Goal: Task Accomplishment & Management: Complete application form

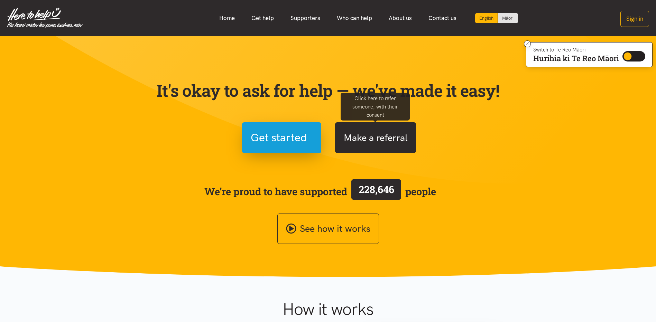
click at [365, 135] on button "Make a referral" at bounding box center [375, 137] width 81 height 31
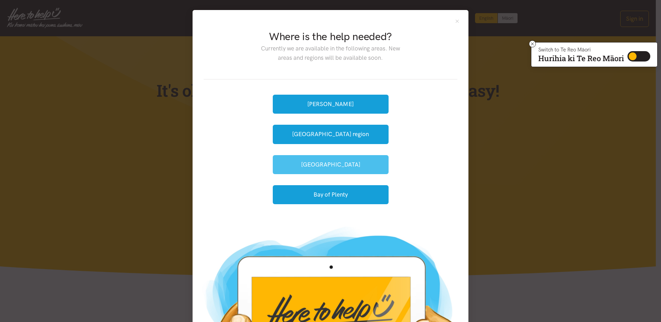
click at [323, 163] on button "[GEOGRAPHIC_DATA]" at bounding box center [331, 164] width 116 height 19
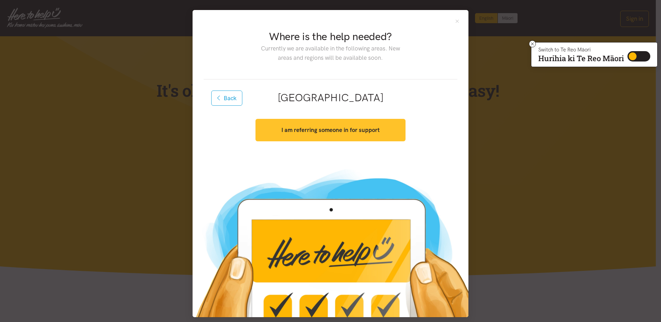
click at [318, 131] on strong "I am referring someone in for support" at bounding box center [330, 130] width 98 height 7
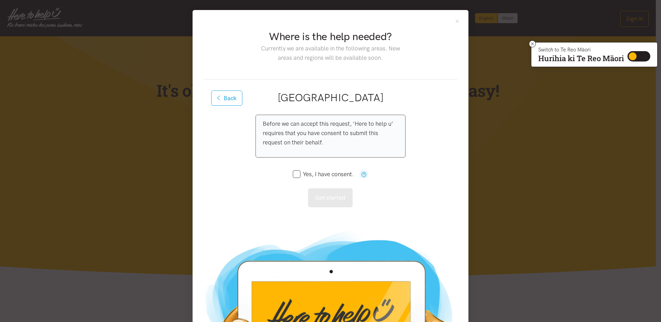
click at [296, 176] on input "Yes, I have consent." at bounding box center [323, 174] width 61 height 6
checkbox input "true"
click at [324, 193] on button "Get started" at bounding box center [330, 197] width 45 height 19
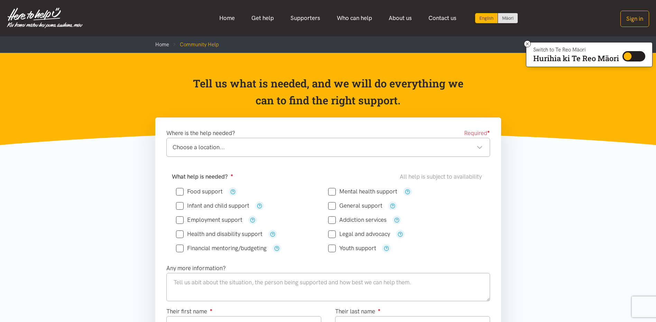
click at [178, 193] on input "Food support" at bounding box center [199, 192] width 47 height 6
checkbox input "true"
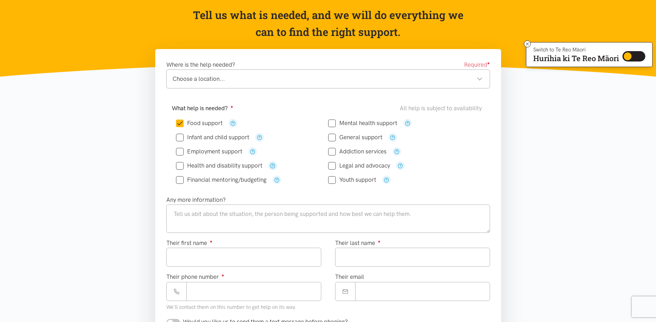
scroll to position [69, 0]
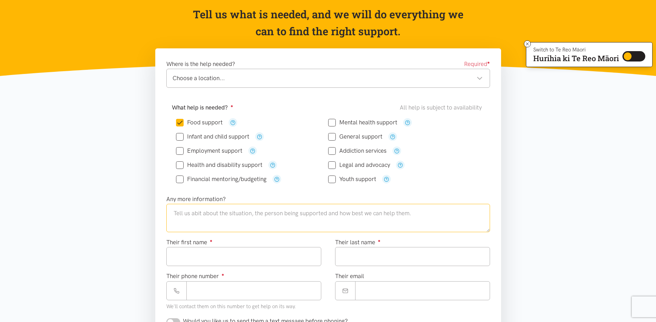
click at [188, 212] on textarea at bounding box center [328, 218] width 324 height 28
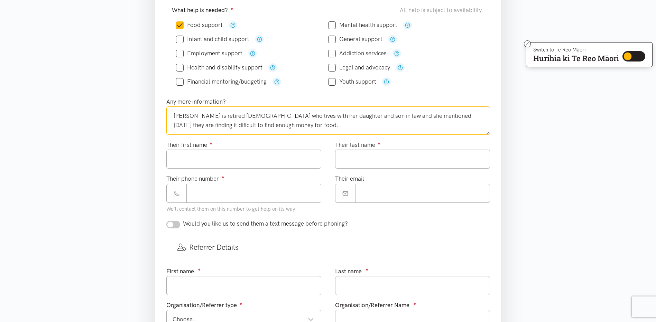
scroll to position [173, 0]
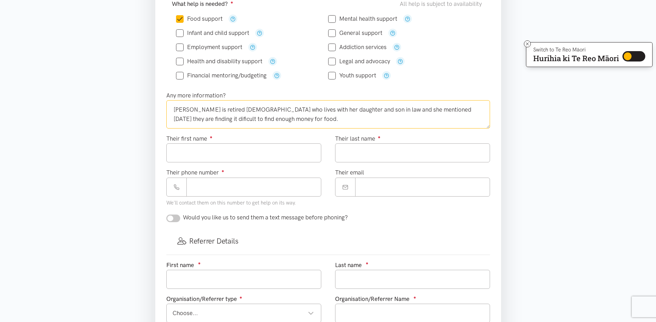
type textarea "[PERSON_NAME] is retired [DEMOGRAPHIC_DATA] who lives with her daughter and son…"
click at [194, 153] on input "Their first name ●" at bounding box center [243, 152] width 155 height 19
type input "*****"
click at [358, 150] on input "Their last name ●" at bounding box center [412, 152] width 155 height 19
click at [344, 153] on input "**********" at bounding box center [412, 152] width 155 height 19
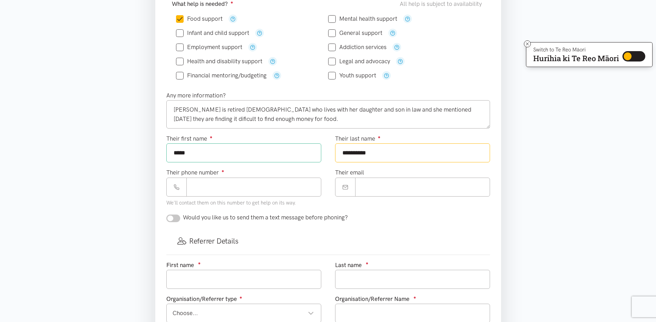
click at [366, 154] on input "**********" at bounding box center [412, 152] width 155 height 19
click at [361, 154] on input "*********" at bounding box center [412, 152] width 155 height 19
type input "*********"
click at [392, 171] on div "Their email" at bounding box center [412, 182] width 155 height 28
click at [200, 186] on input "Their phone number ●" at bounding box center [253, 187] width 135 height 19
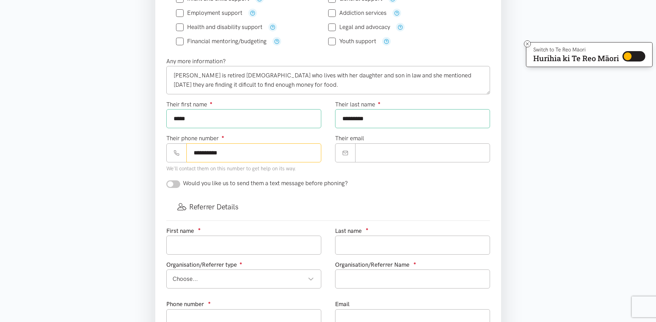
scroll to position [277, 0]
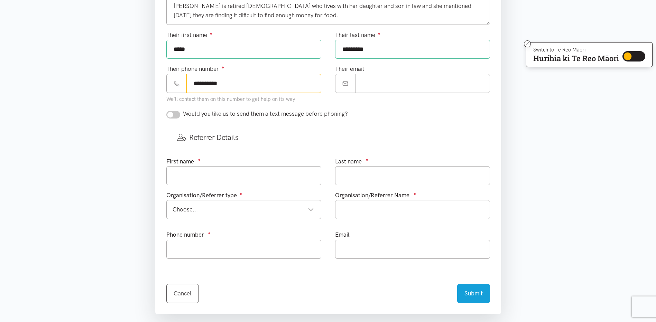
type input "**********"
click at [186, 175] on input "text" at bounding box center [243, 175] width 155 height 19
type input "l"
type input "[PERSON_NAME]"
click at [349, 178] on input "text" at bounding box center [412, 175] width 155 height 19
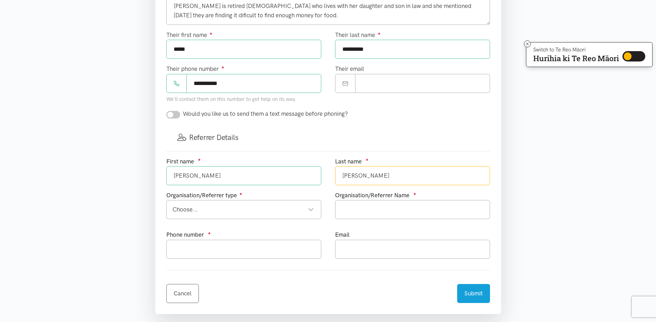
click at [308, 207] on div "Choose..." at bounding box center [243, 209] width 141 height 9
type input "[PERSON_NAME]"
click at [355, 210] on input "text" at bounding box center [412, 209] width 155 height 19
click at [371, 210] on input "[GEOGRAPHIC_DATA]" at bounding box center [412, 209] width 155 height 19
click at [344, 210] on input "[GEOGRAPHIC_DATA]" at bounding box center [412, 209] width 155 height 19
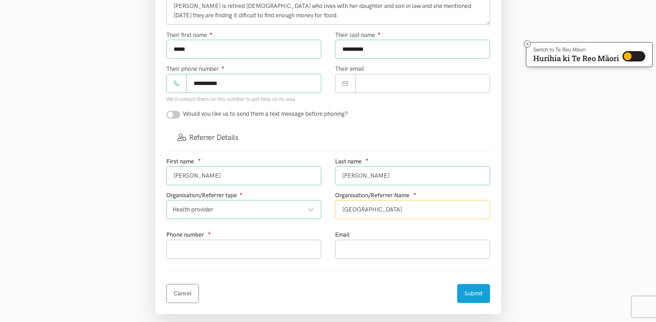
type input "[GEOGRAPHIC_DATA]"
click at [201, 248] on input "text" at bounding box center [243, 249] width 155 height 19
type input "0212278481"
click at [343, 251] on input "text" at bounding box center [412, 249] width 155 height 19
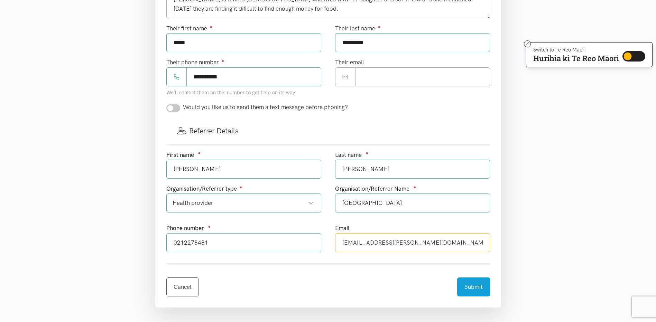
scroll to position [346, 0]
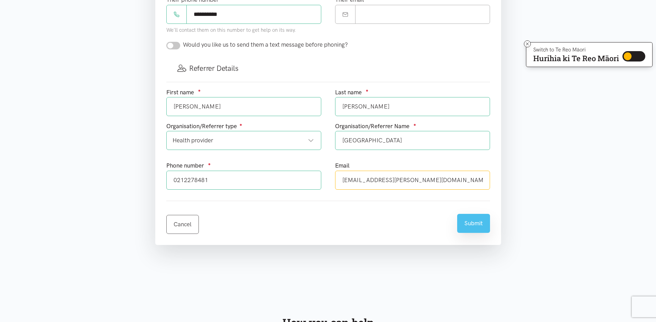
type input "[EMAIL_ADDRESS][PERSON_NAME][DOMAIN_NAME]"
click at [472, 225] on button "Submit" at bounding box center [473, 223] width 33 height 19
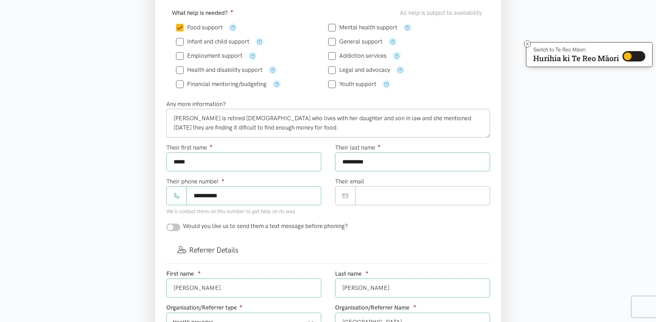
scroll to position [104, 0]
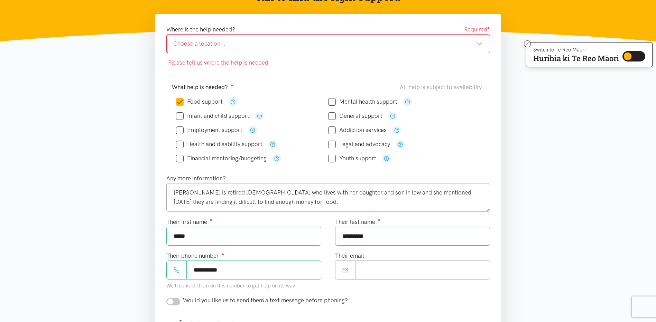
click at [477, 40] on div "Choose a location..." at bounding box center [327, 43] width 309 height 9
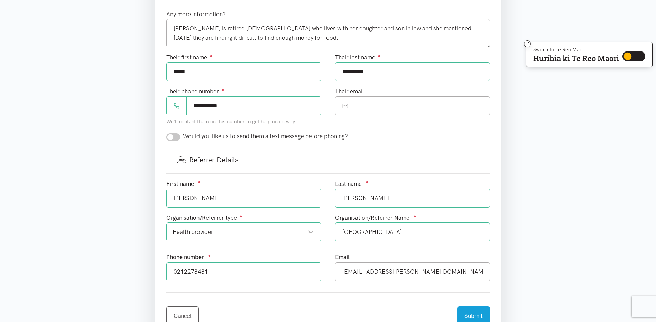
scroll to position [311, 0]
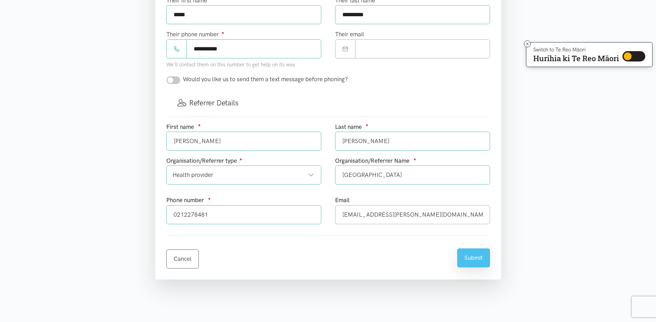
click at [472, 257] on button "Submit" at bounding box center [473, 258] width 33 height 19
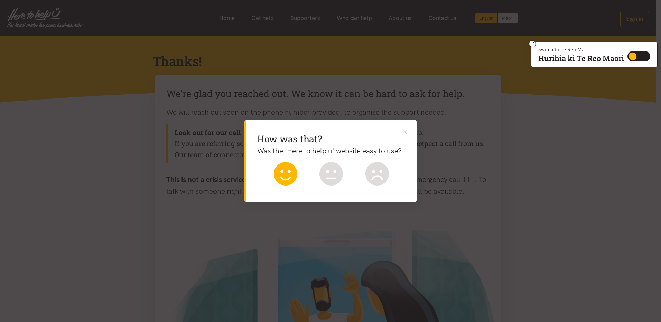
click at [282, 177] on icon at bounding box center [286, 174] width 24 height 24
